Goal: Find specific page/section: Find specific page/section

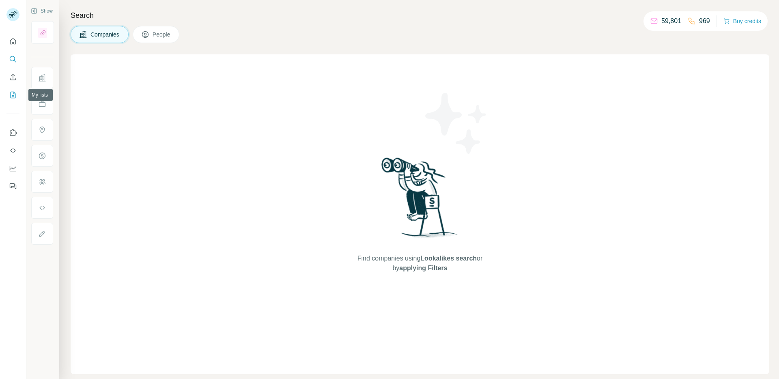
click at [17, 97] on icon "My lists" at bounding box center [13, 95] width 8 height 8
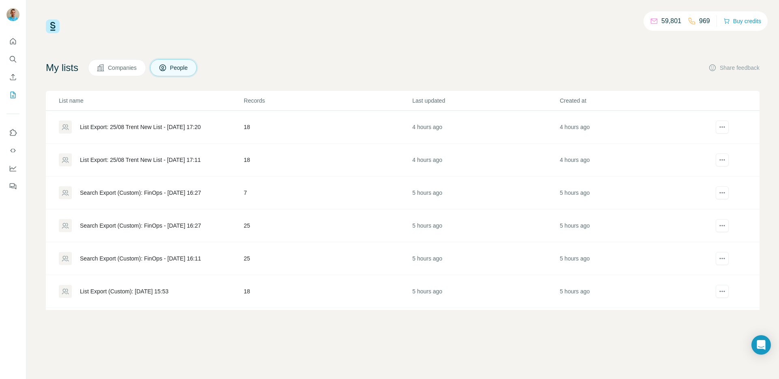
click at [159, 126] on div "List Export: 25/08 Trent New List - [DATE] 17:20" at bounding box center [140, 127] width 121 height 8
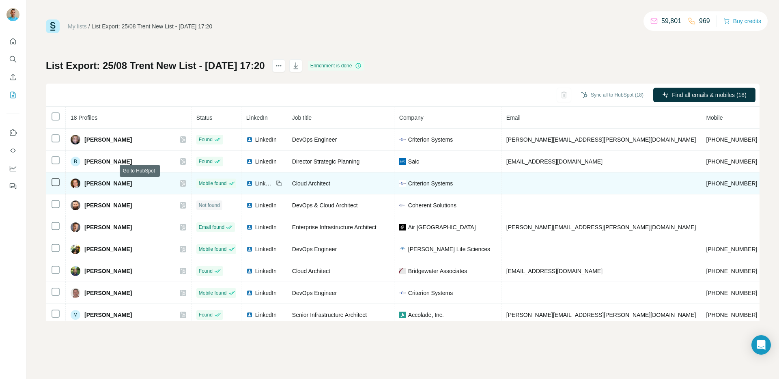
click at [181, 181] on icon at bounding box center [183, 183] width 5 height 6
click at [103, 184] on span "[PERSON_NAME]" at bounding box center [107, 183] width 47 height 8
click at [87, 182] on span "[PERSON_NAME]" at bounding box center [107, 183] width 47 height 8
click at [86, 185] on span "[PERSON_NAME]" at bounding box center [107, 183] width 47 height 8
click at [106, 182] on span "[PERSON_NAME]" at bounding box center [107, 183] width 47 height 8
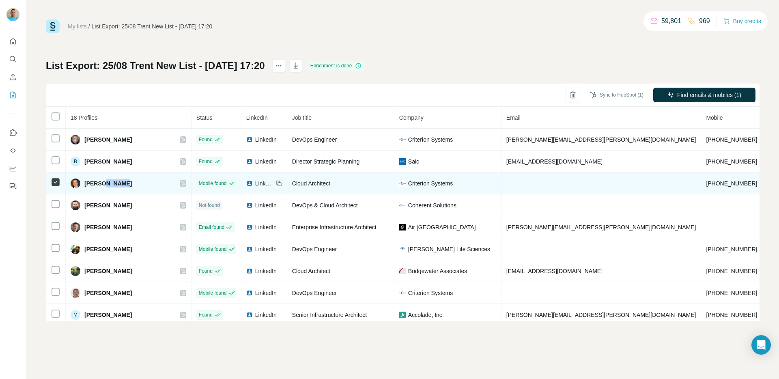
click at [106, 182] on span "[PERSON_NAME]" at bounding box center [107, 183] width 47 height 8
click at [255, 182] on span "LinkedIn" at bounding box center [264, 183] width 18 height 8
